Goal: Communication & Community: Answer question/provide support

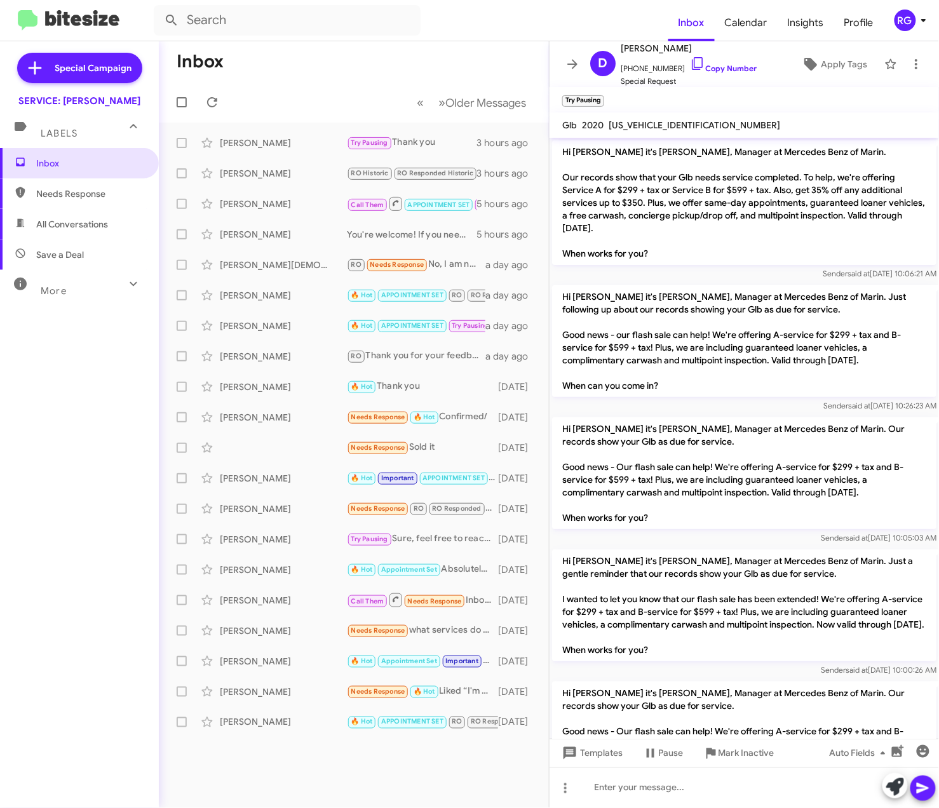
scroll to position [1073, 0]
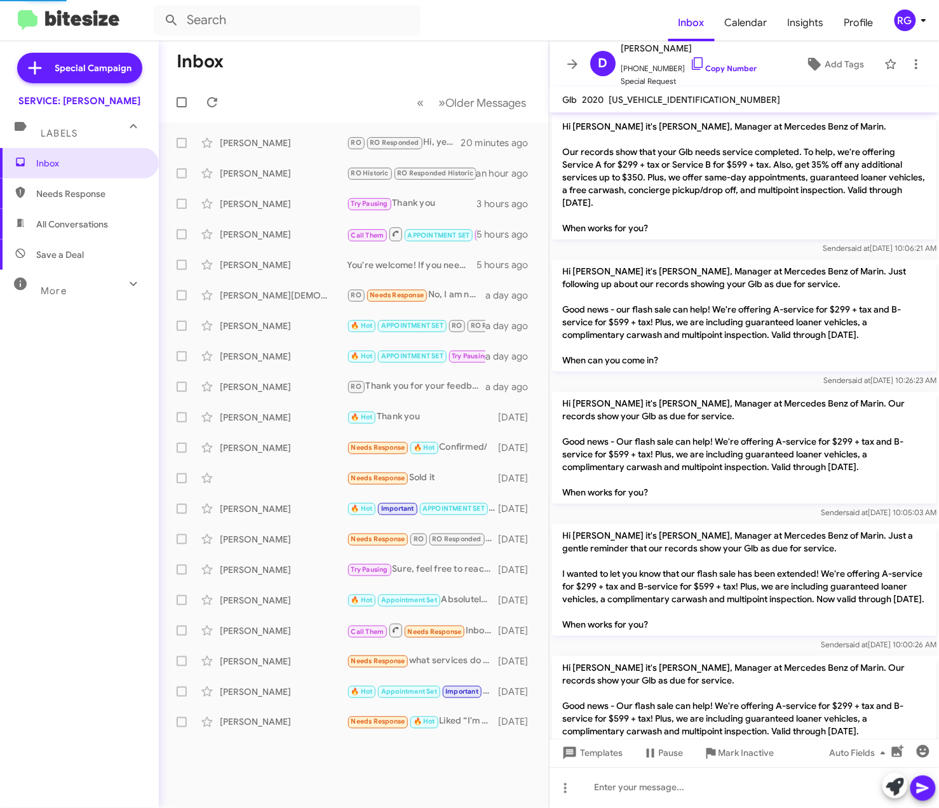
scroll to position [1073, 0]
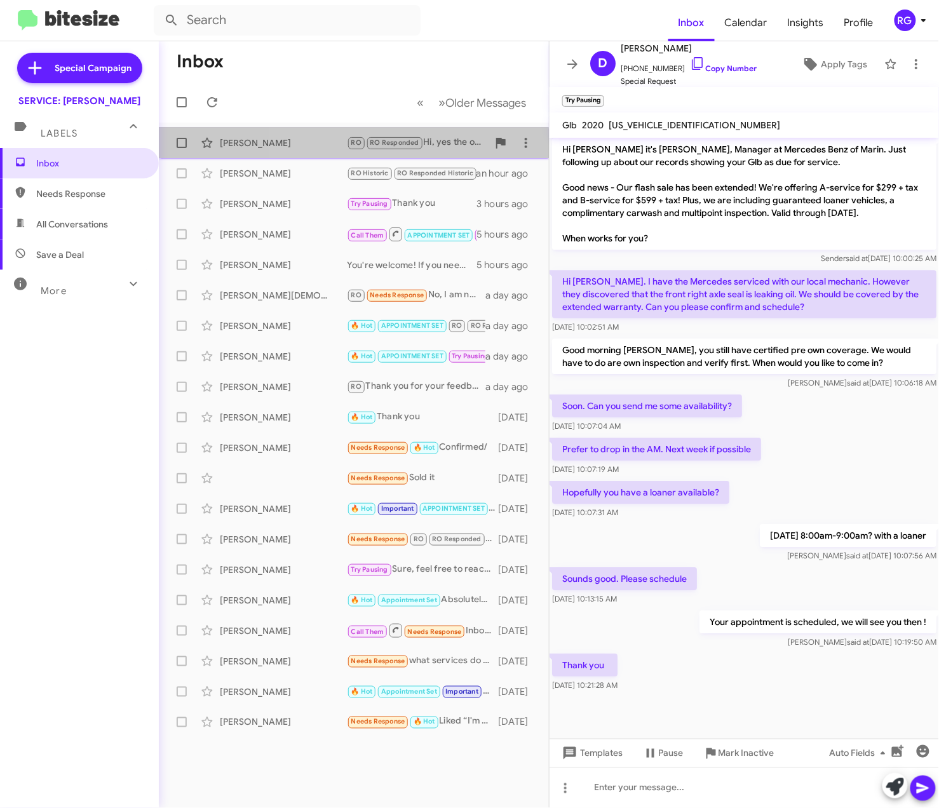
click at [329, 151] on div "Yo Yoshida RO RO Responded Hi, yes the offer is valid until the end of October.…" at bounding box center [354, 142] width 370 height 25
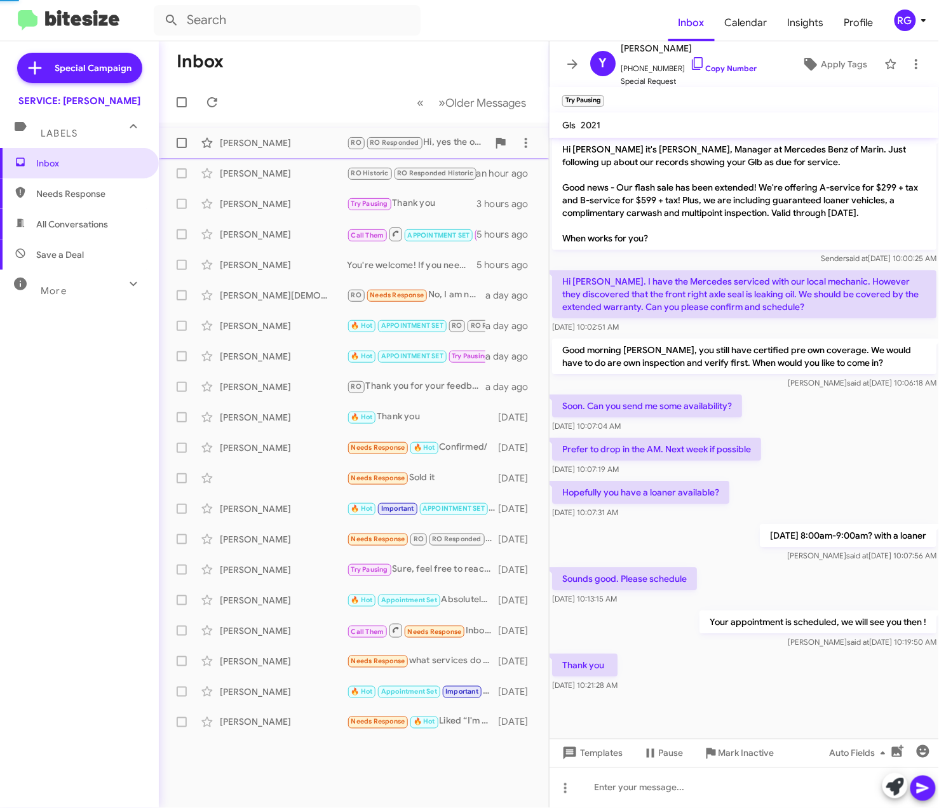
scroll to position [738, 0]
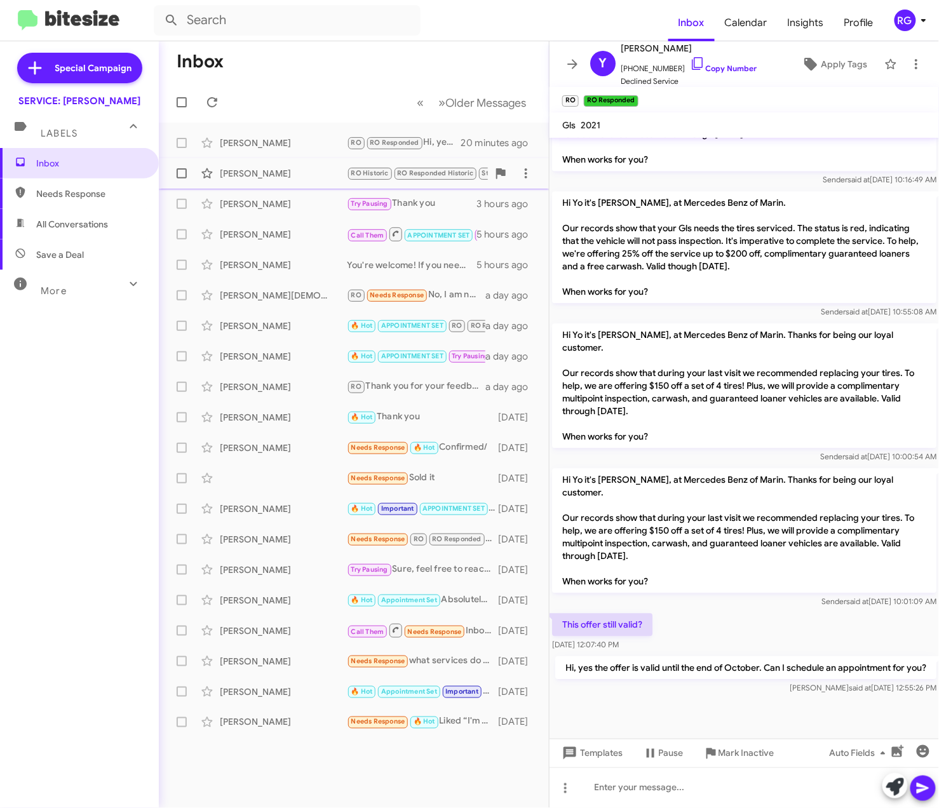
drag, startPoint x: 316, startPoint y: 173, endPoint x: 328, endPoint y: 182, distance: 15.0
click at [328, 181] on div "Jill Phillips RO Historic RO Responded Historic Stop Important 🔥 Hot Needs Resp…" at bounding box center [354, 173] width 370 height 25
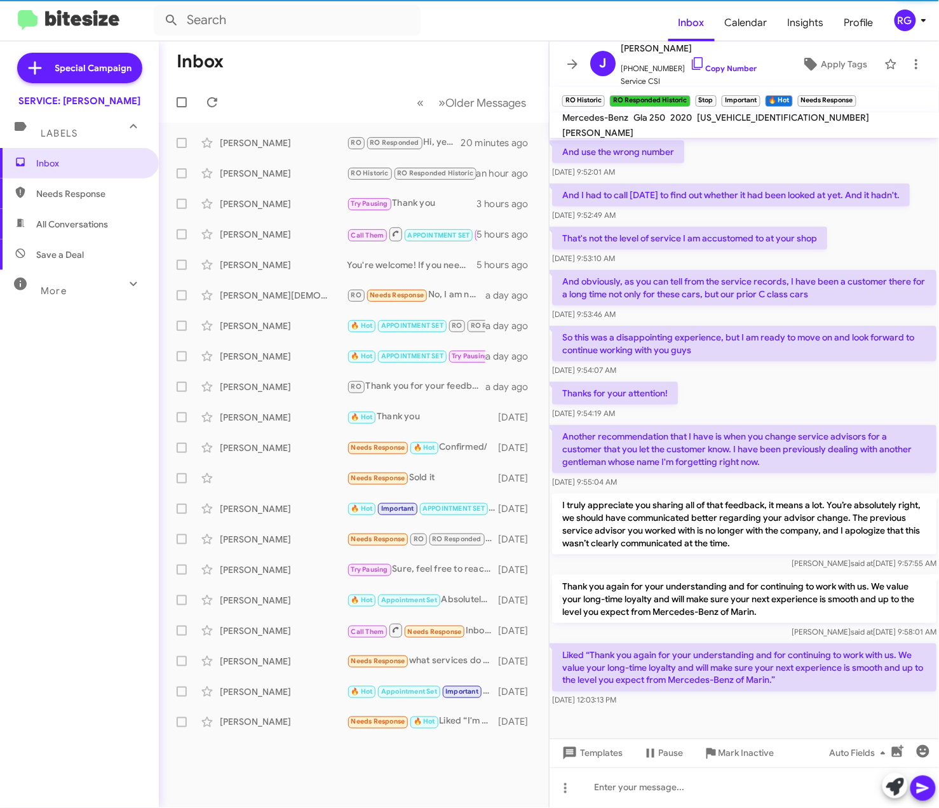
scroll to position [1640, 0]
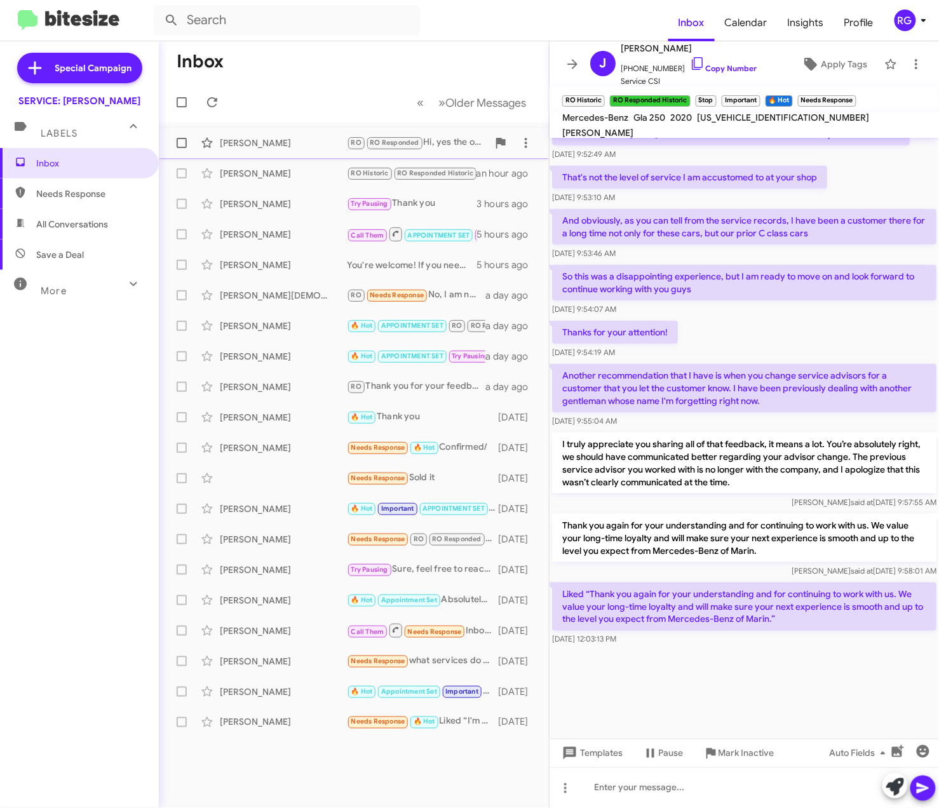
click at [304, 150] on div "Yo Yoshida RO RO Responded Hi, yes the offer is valid until the end of October.…" at bounding box center [354, 142] width 370 height 25
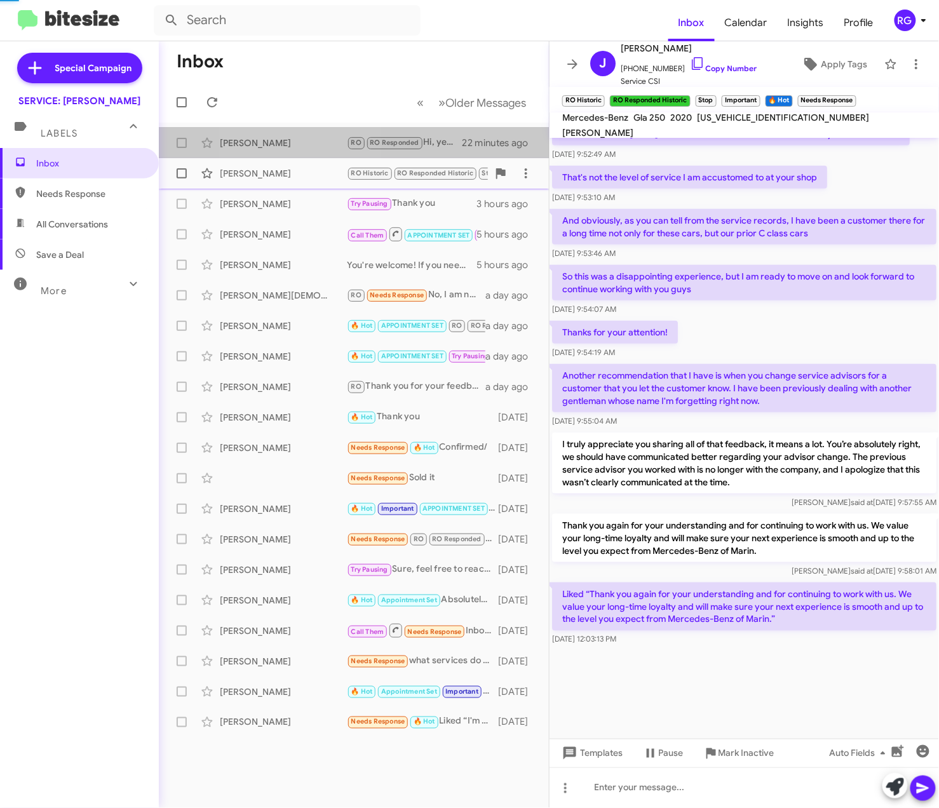
scroll to position [738, 0]
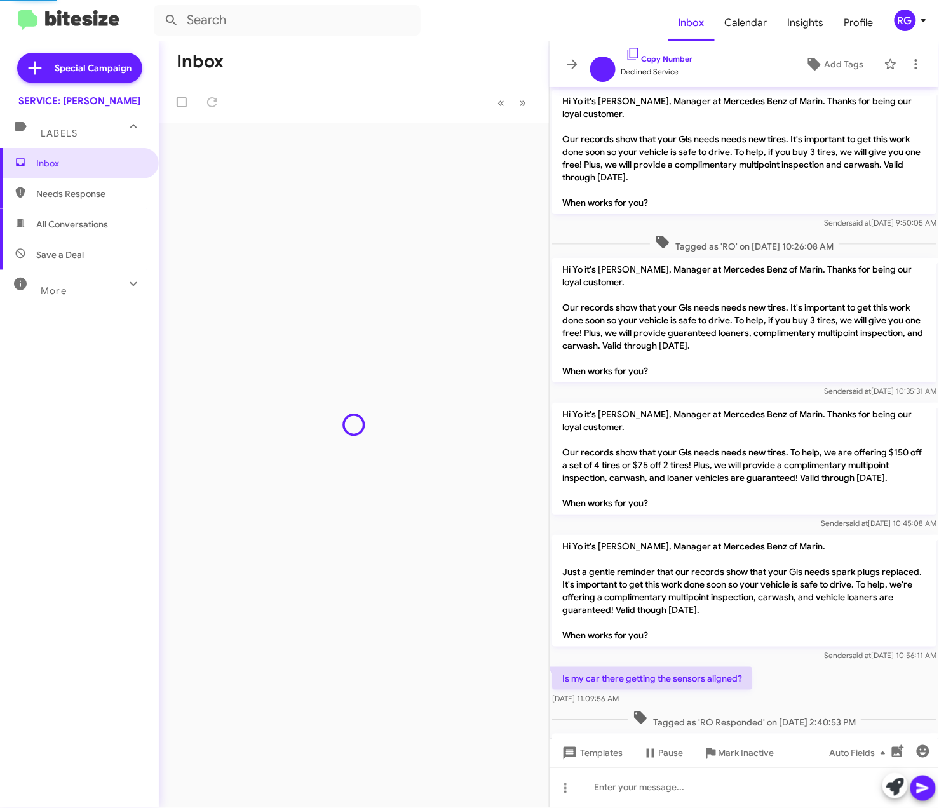
scroll to position [688, 0]
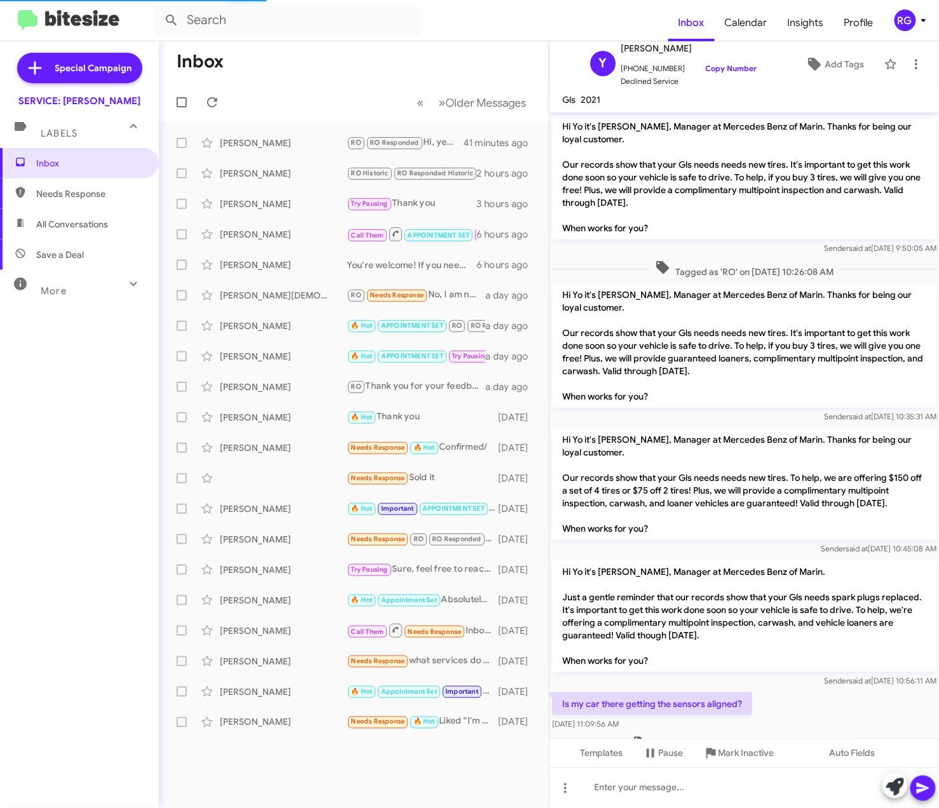
scroll to position [713, 0]
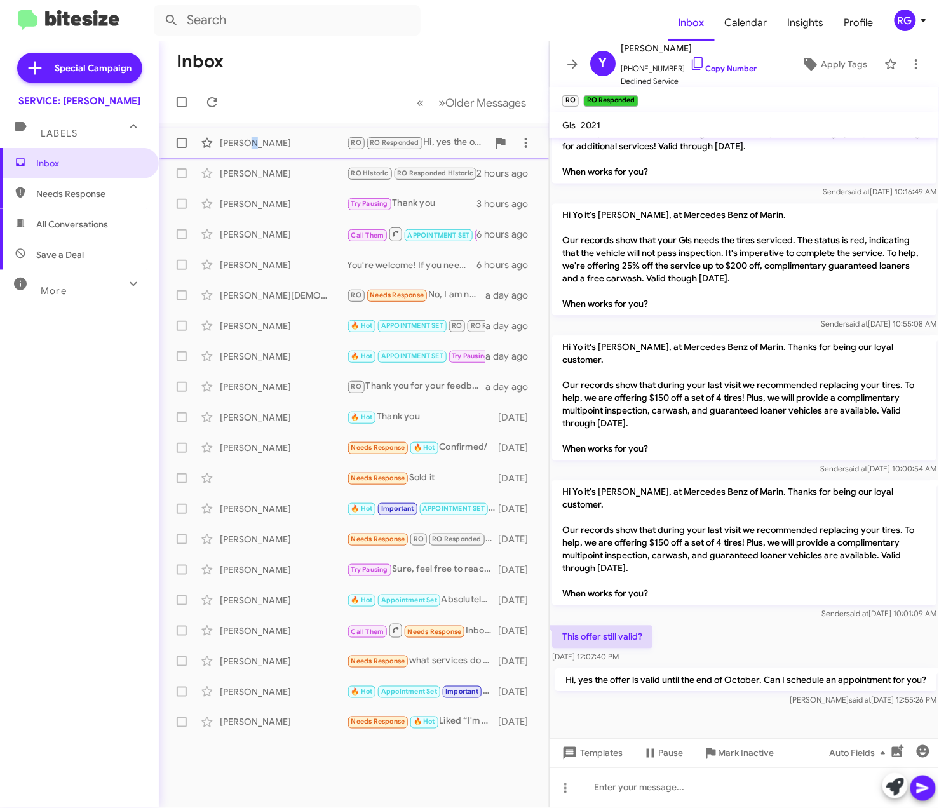
click at [250, 133] on div "Yo Yoshida RO RO Responded Hi, yes the offer is valid until the end of October.…" at bounding box center [354, 142] width 370 height 25
click at [254, 20] on input "text" at bounding box center [287, 20] width 267 height 31
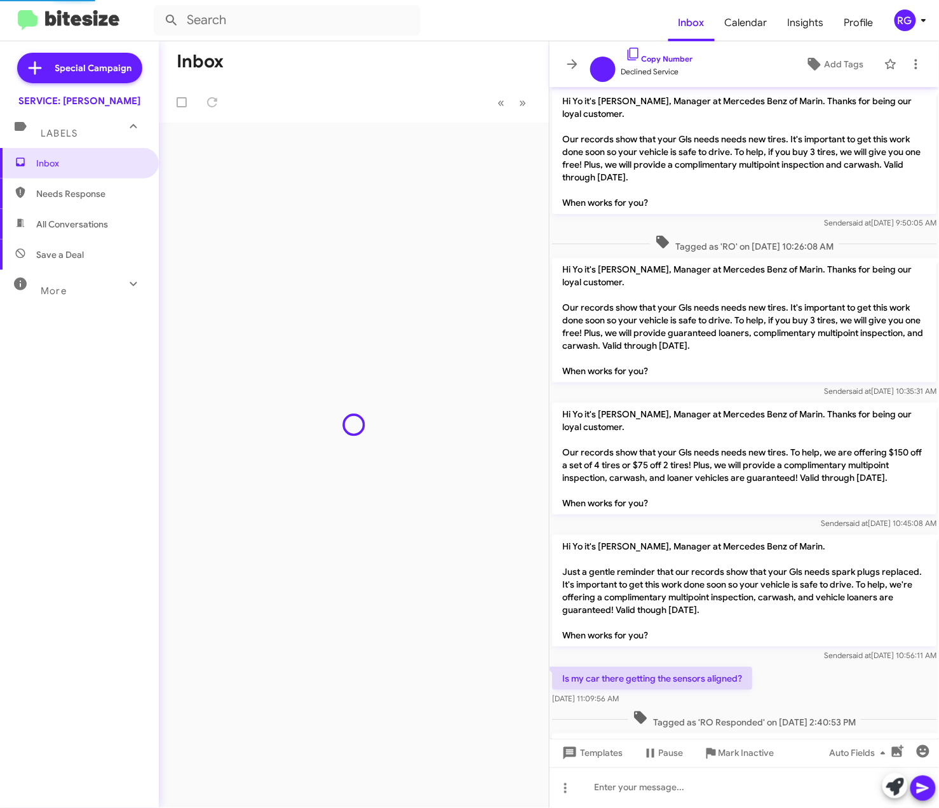
scroll to position [688, 0]
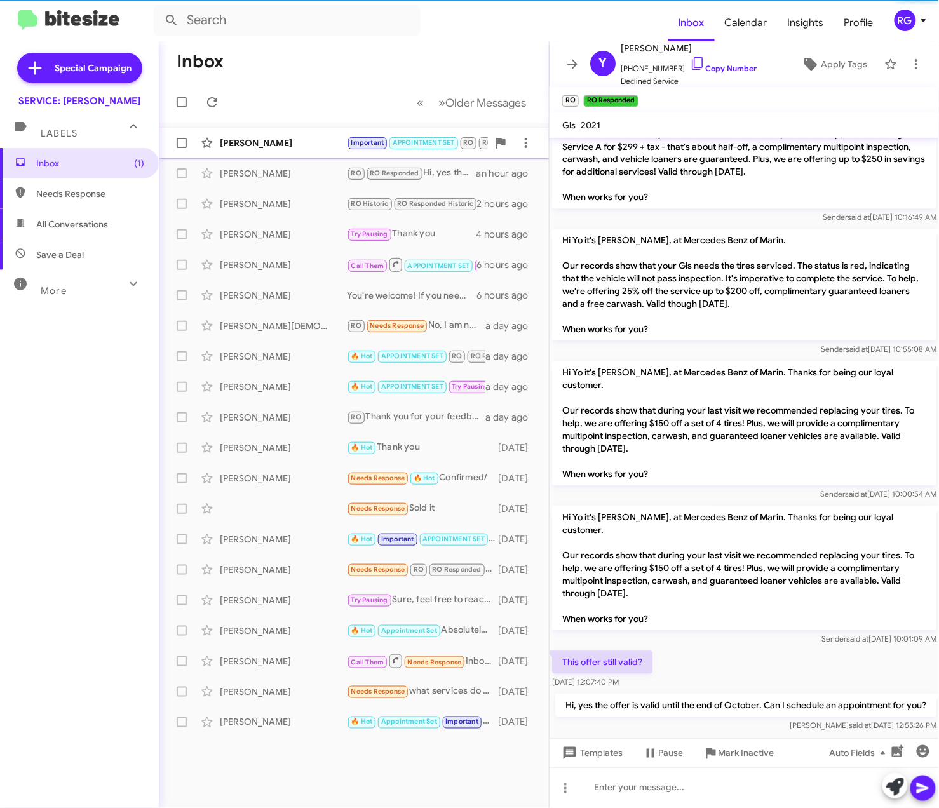
click at [324, 139] on div "[PERSON_NAME]" at bounding box center [283, 143] width 127 height 13
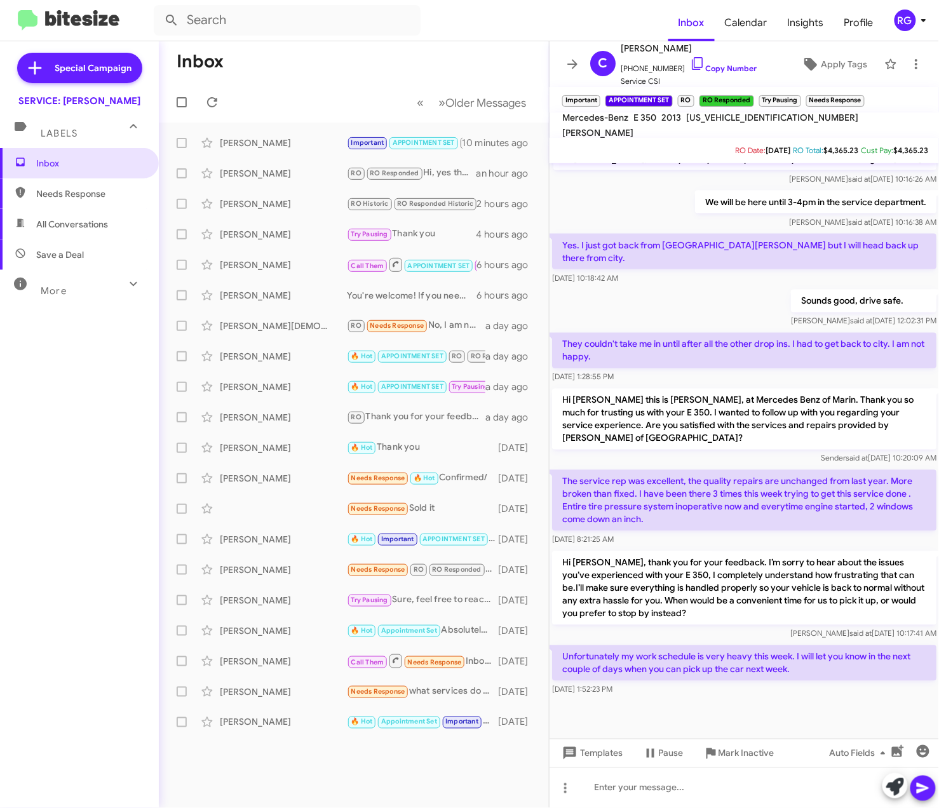
scroll to position [582, 0]
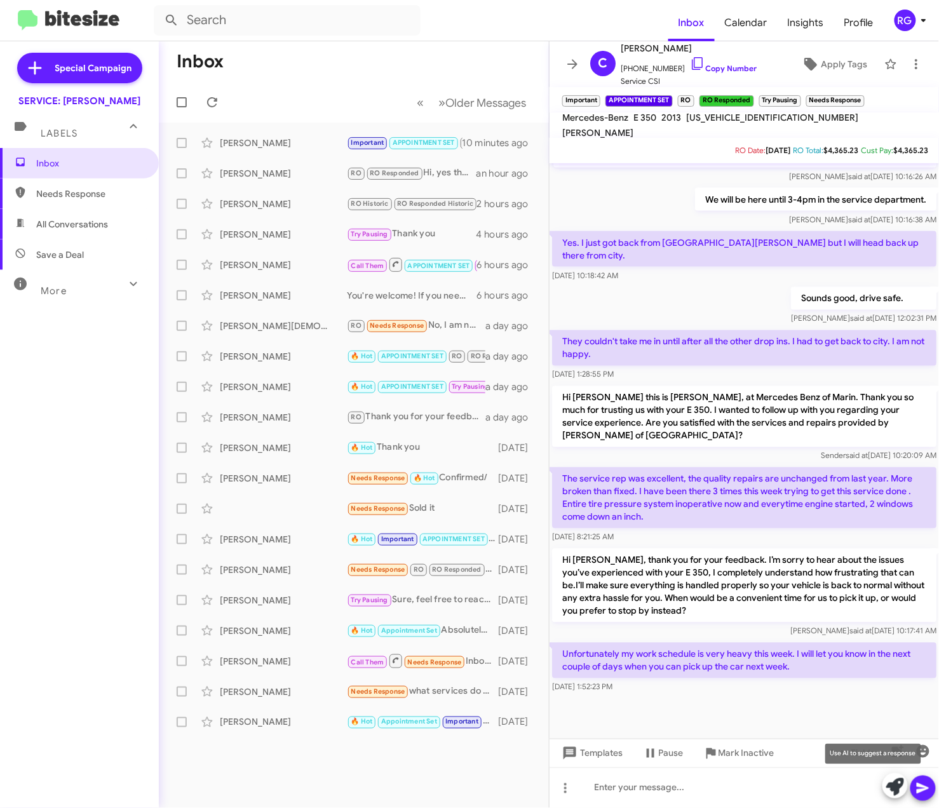
click at [891, 784] on icon at bounding box center [895, 787] width 18 height 18
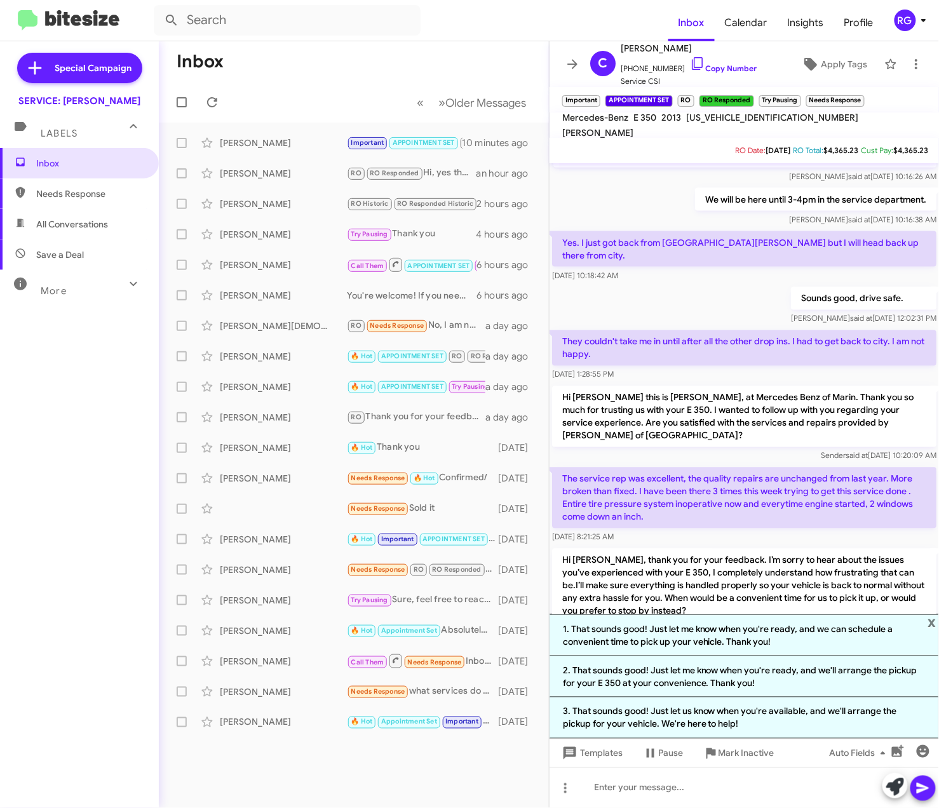
click at [791, 715] on li "3. That sounds good! Just let us know when you're available, and we'll arrange …" at bounding box center [745, 718] width 390 height 41
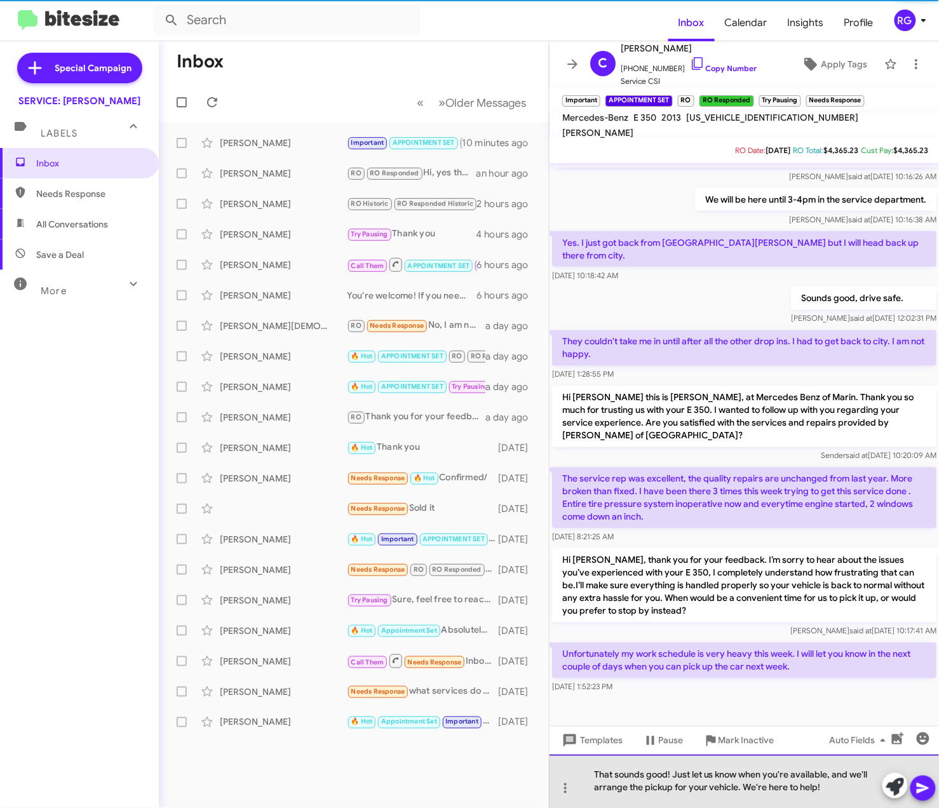
click at [939, 792] on html "Inbox Calendar Insights Profile RG Special Campaign SERVICE: [PERSON_NAME] Labe…" at bounding box center [469, 404] width 939 height 808
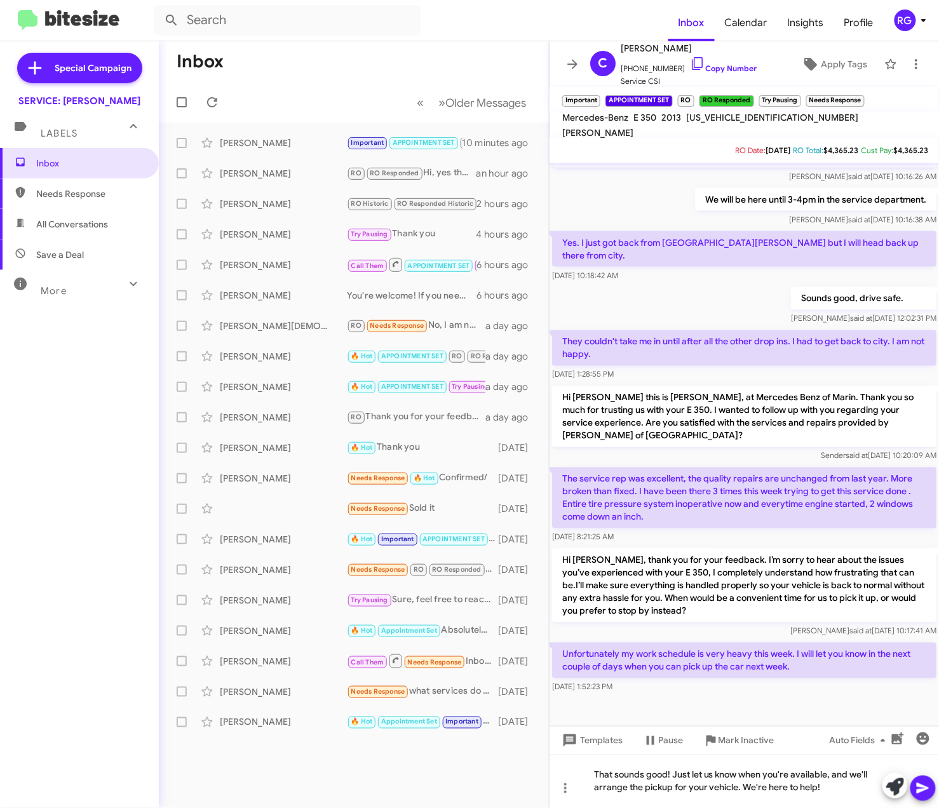
click at [929, 786] on icon at bounding box center [923, 788] width 15 height 15
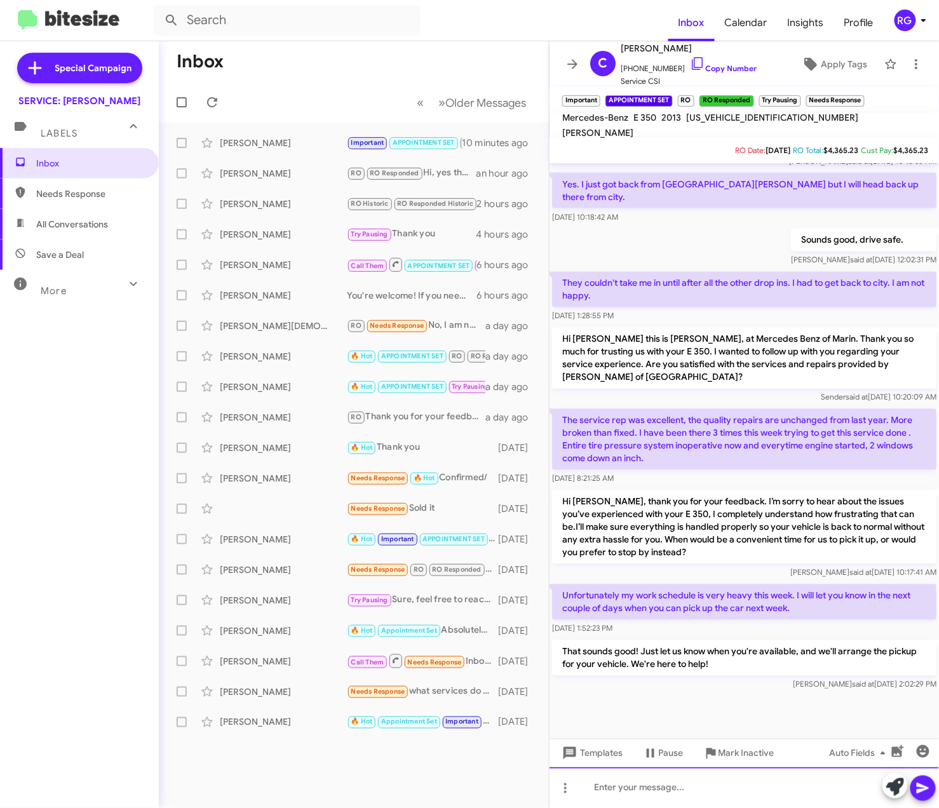
scroll to position [641, 0]
